Goal: Task Accomplishment & Management: Complete application form

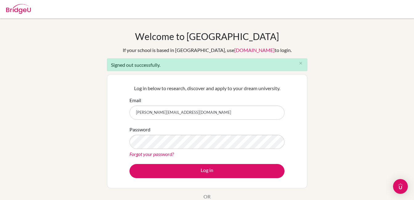
type input "[EMAIL_ADDRESS][DOMAIN_NAME]"
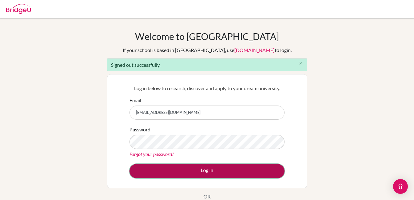
click at [211, 172] on button "Log in" at bounding box center [206, 171] width 155 height 14
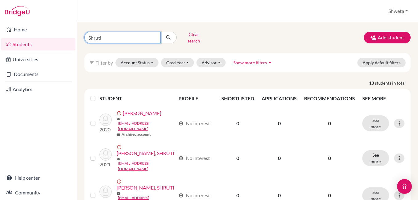
click at [116, 37] on input "Shruti" at bounding box center [122, 38] width 76 height 12
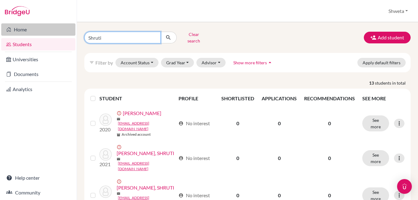
drag, startPoint x: 108, startPoint y: 36, endPoint x: 49, endPoint y: 35, distance: 58.5
click at [49, 35] on div "Home Students Universities Documents Analytics Help center Community Students o…" at bounding box center [209, 100] width 418 height 200
type input "Anika Bagri"
click button "submit" at bounding box center [168, 38] width 16 height 12
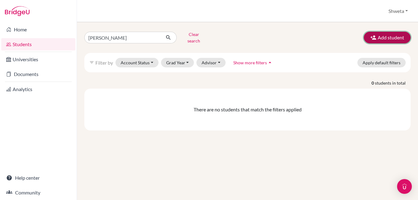
click at [387, 35] on button "Add student" at bounding box center [387, 38] width 47 height 12
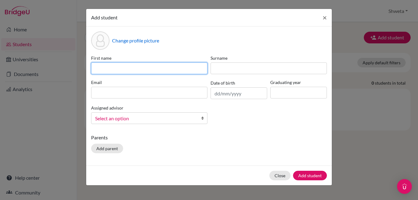
click at [159, 68] on input at bounding box center [149, 69] width 116 height 12
type input "Anika"
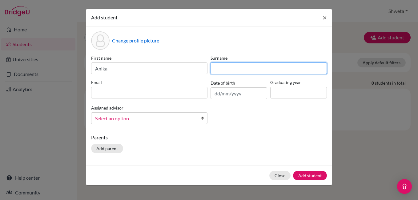
click at [248, 69] on input at bounding box center [269, 69] width 116 height 12
type input "Bagri"
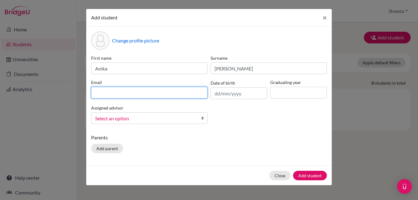
type input "hjhjwh@jhjkh.com"
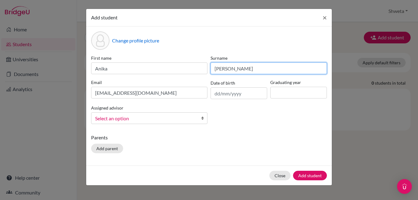
type input "Bagri"
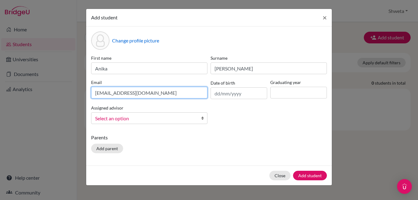
drag, startPoint x: 138, startPoint y: 91, endPoint x: 95, endPoint y: 91, distance: 42.5
click at [95, 91] on input "hjhjwh@jhjkh.com" at bounding box center [149, 93] width 116 height 12
type input "anikabagri@gmail.com"
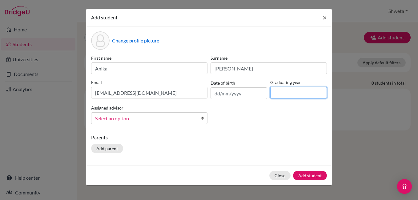
click at [286, 95] on input at bounding box center [298, 93] width 57 height 12
type input "2026"
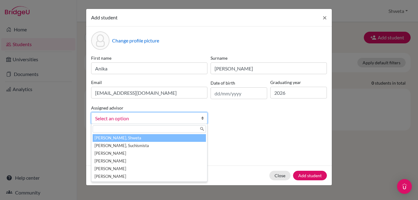
click at [142, 119] on span "Select an option" at bounding box center [145, 119] width 100 height 8
click at [140, 139] on li "Chhotray, Shweta" at bounding box center [149, 138] width 113 height 8
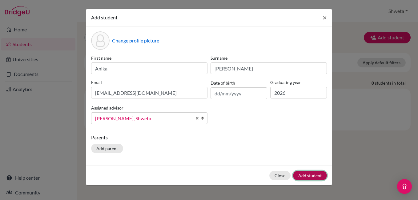
click at [316, 176] on button "Add student" at bounding box center [310, 176] width 34 height 10
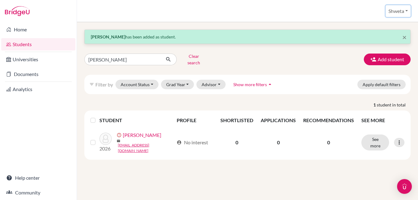
click at [395, 10] on button "Shweta" at bounding box center [398, 11] width 25 height 12
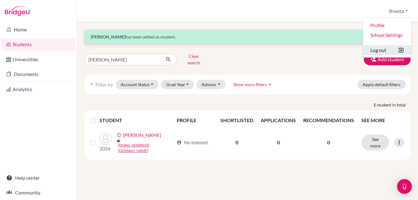
click at [382, 50] on button "Log out" at bounding box center [387, 50] width 49 height 10
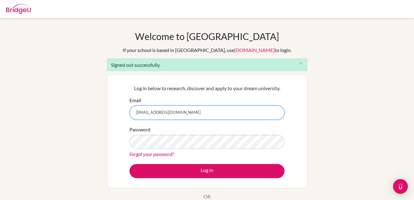
drag, startPoint x: 212, startPoint y: 114, endPoint x: 113, endPoint y: 111, distance: 98.9
click at [113, 111] on div "Log in below to research, discover and apply to your dream university. Email [E…" at bounding box center [207, 131] width 200 height 114
type input "[PERSON_NAME][EMAIL_ADDRESS][DOMAIN_NAME]"
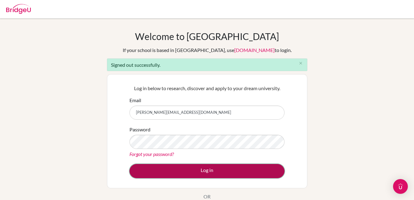
click at [202, 170] on button "Log in" at bounding box center [206, 171] width 155 height 14
